Goal: Obtain resource: Obtain resource

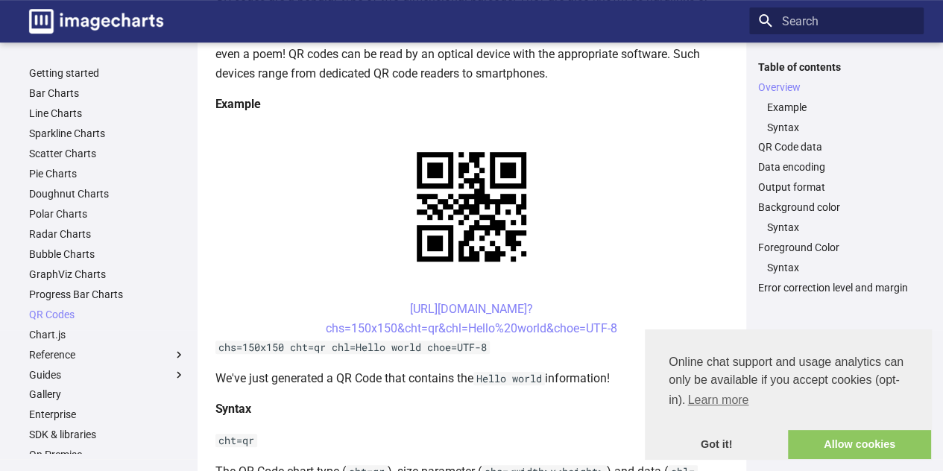
scroll to position [259, 0]
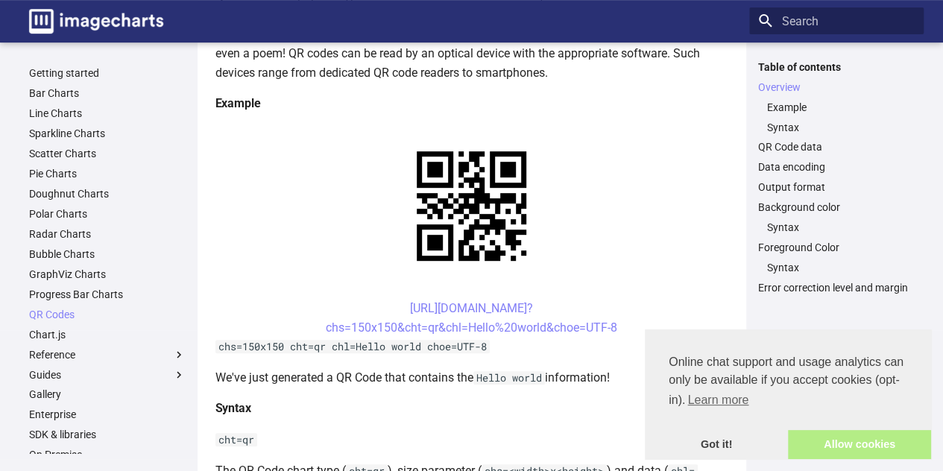
click at [845, 446] on link "Allow cookies" at bounding box center [859, 445] width 143 height 30
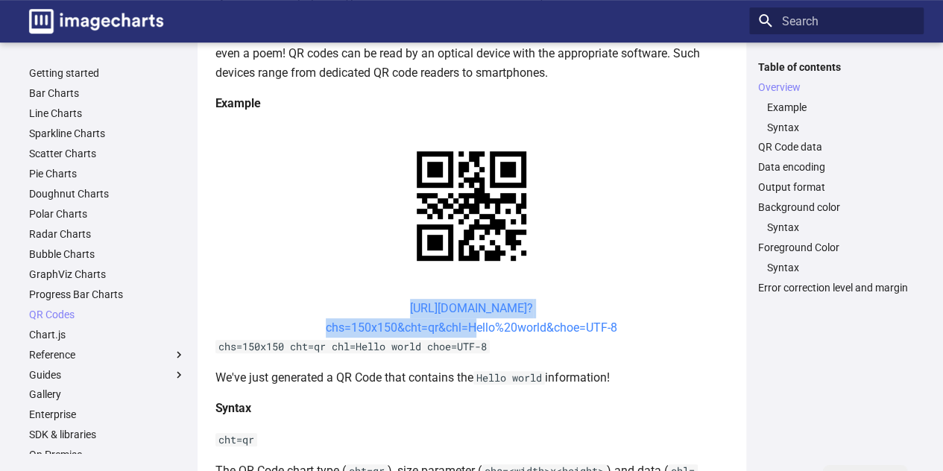
drag, startPoint x: 376, startPoint y: 162, endPoint x: 466, endPoint y: 189, distance: 94.3
click at [466, 299] on center "https://image-charts.com/chart? chs=150x150&cht=qr&chl=Hello%20world&choe=UTF-8" at bounding box center [471, 318] width 513 height 38
copy link "https://image-charts.com/chart? chs=150x150&cht=qr&chl="
click at [368, 299] on center "https://image-charts.com/chart? chs=150x150&cht=qr&chl=Hello%20world&choe=UTF-8" at bounding box center [471, 318] width 513 height 38
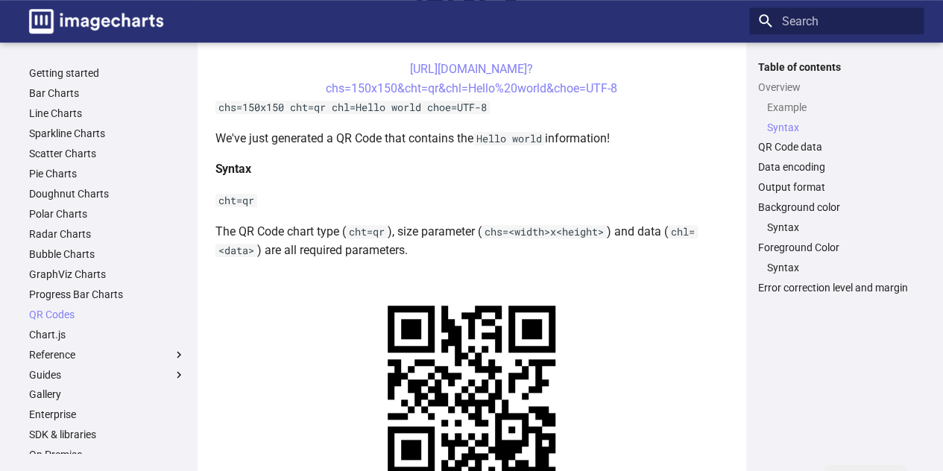
scroll to position [516, 0]
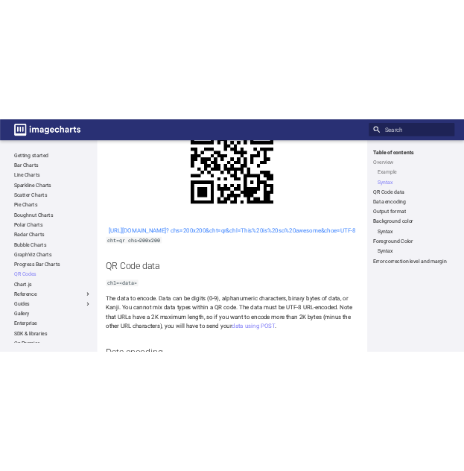
scroll to position [778, 0]
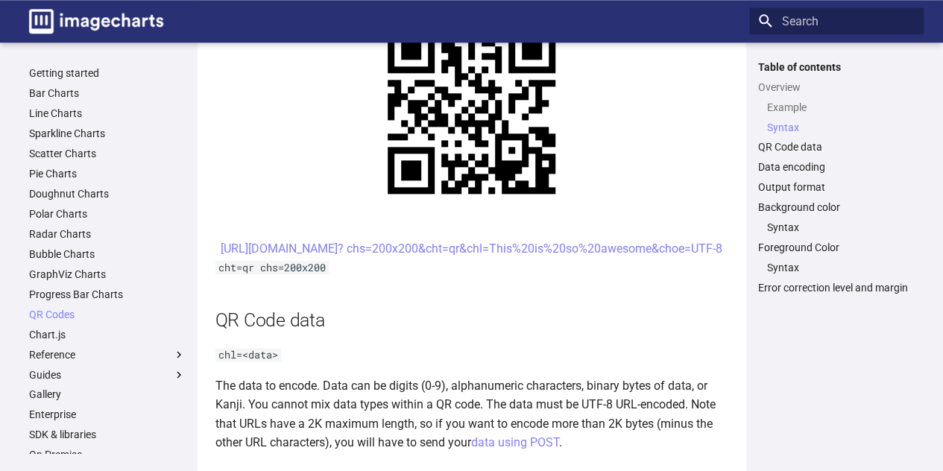
drag, startPoint x: 374, startPoint y: 244, endPoint x: 659, endPoint y: 273, distance: 286.9
click at [659, 259] on center "[URL][DOMAIN_NAME]? chs=200x200&cht=qr&chl=This%20is%20so%20awesome&choe=UTF-8" at bounding box center [471, 248] width 513 height 19
copy link "[URL][DOMAIN_NAME]? chs=200x200&cht=qr&chl=This%20is%20so%20awesome&choe=UTF-8"
